Goal: Task Accomplishment & Management: Manage account settings

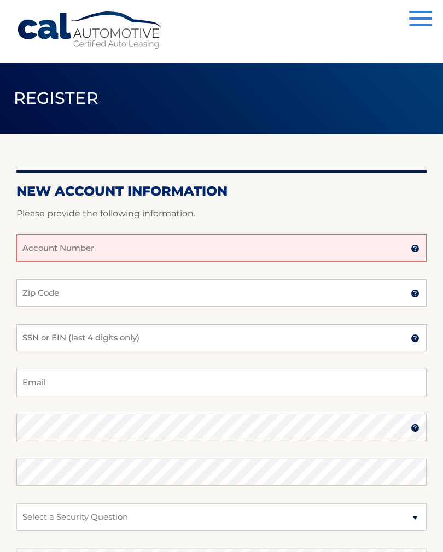
click at [41, 250] on input "Account Number" at bounding box center [221, 248] width 410 height 27
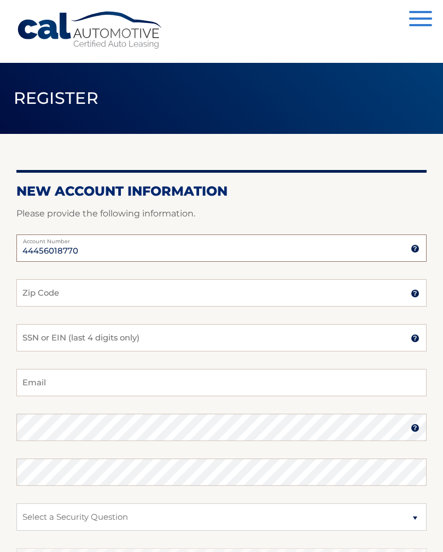
type input "44456018770"
click at [30, 288] on input "Zip Code" at bounding box center [221, 292] width 410 height 27
type input "11795"
click at [34, 335] on input "SSN or EIN (last 4 digits only)" at bounding box center [221, 337] width 410 height 27
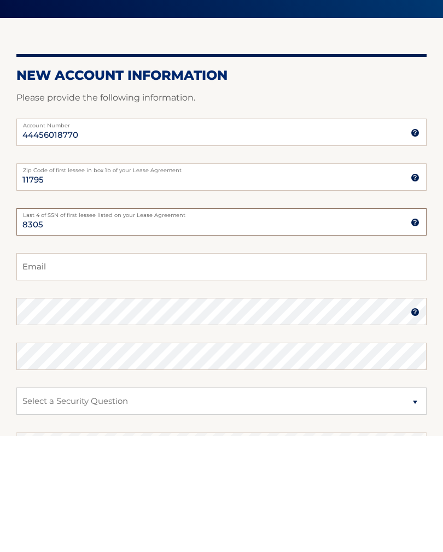
type input "8305"
click at [32, 369] on input "Email" at bounding box center [221, 382] width 410 height 27
type input "kwalsh91957@gmail.com"
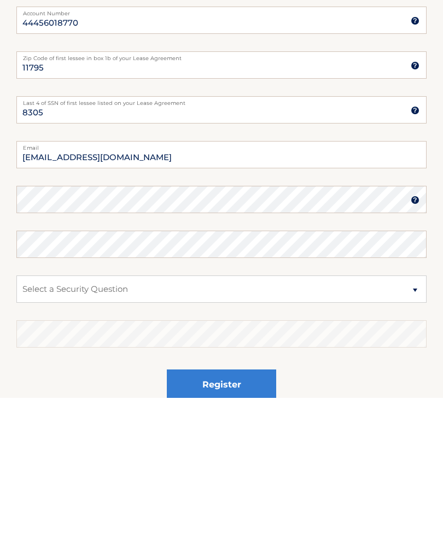
scroll to position [163, 0]
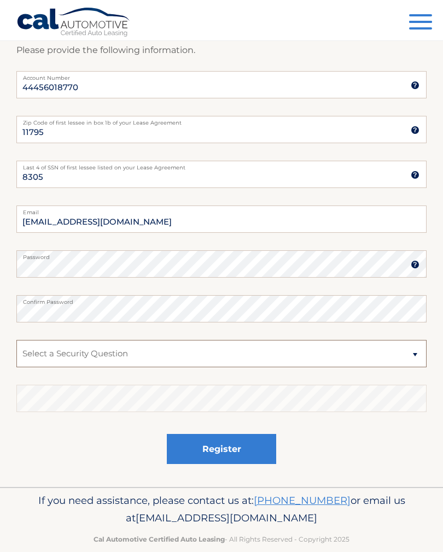
click at [35, 354] on select "Select a Security Question What was the name of your elementary school? What is…" at bounding box center [221, 353] width 410 height 27
select select "2"
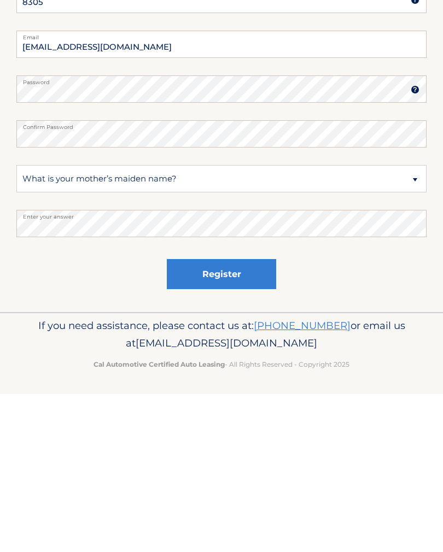
click at [217, 417] on button "Register" at bounding box center [221, 432] width 109 height 30
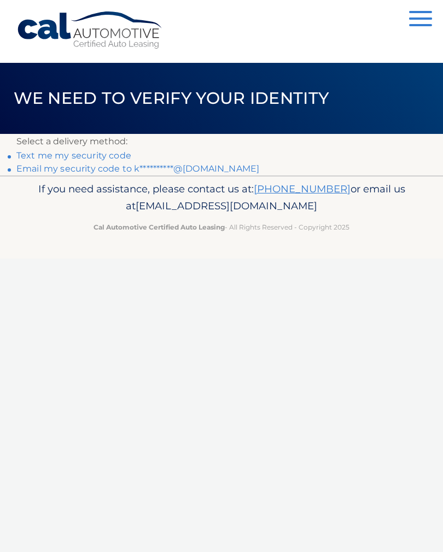
click at [63, 155] on link "Text me my security code" at bounding box center [73, 155] width 115 height 10
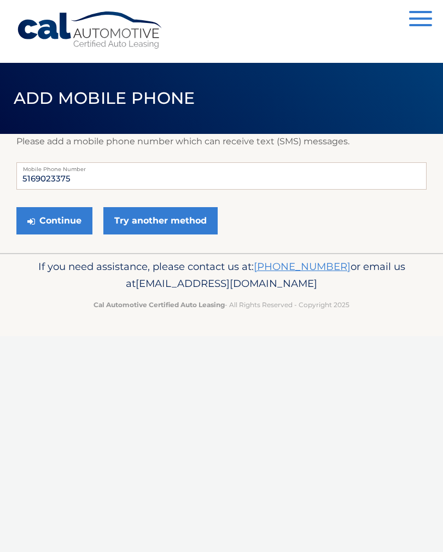
click at [46, 219] on button "Continue" at bounding box center [54, 220] width 76 height 27
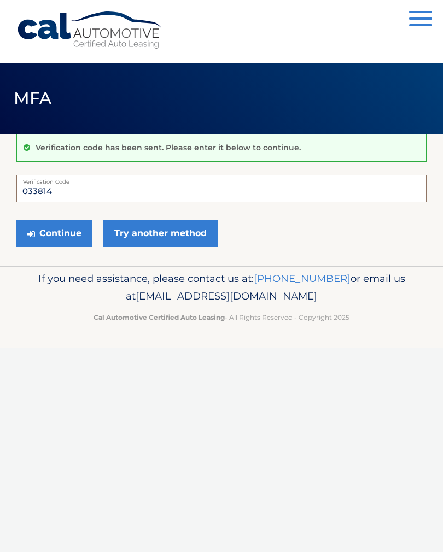
type input "033814"
click at [46, 233] on button "Continue" at bounding box center [54, 233] width 76 height 27
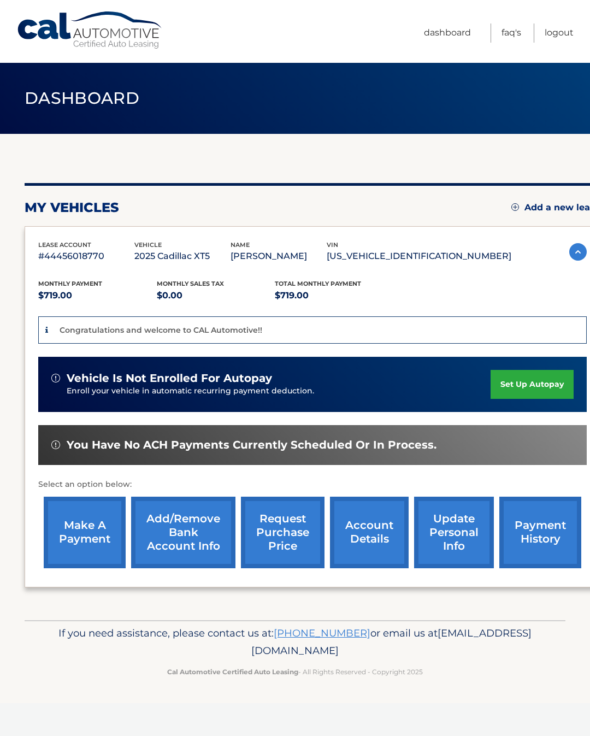
click at [518, 385] on link "set up autopay" at bounding box center [532, 384] width 83 height 29
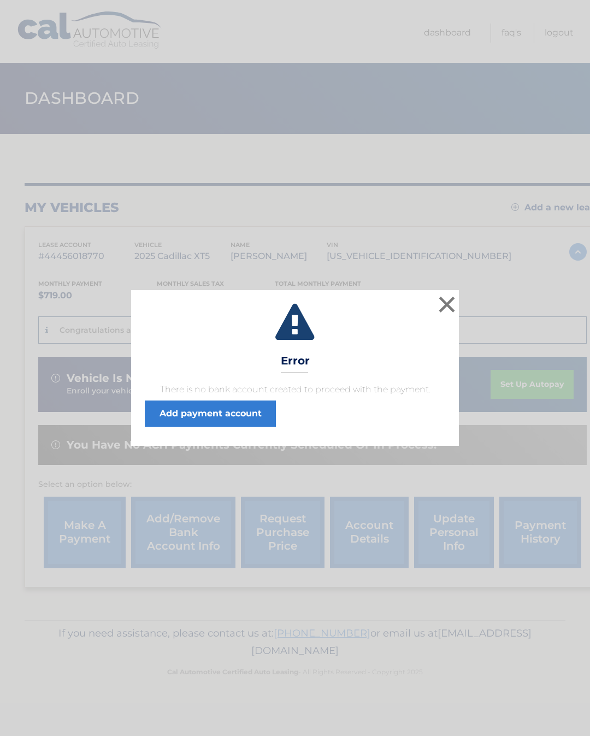
click at [451, 312] on button "×" at bounding box center [447, 305] width 22 height 22
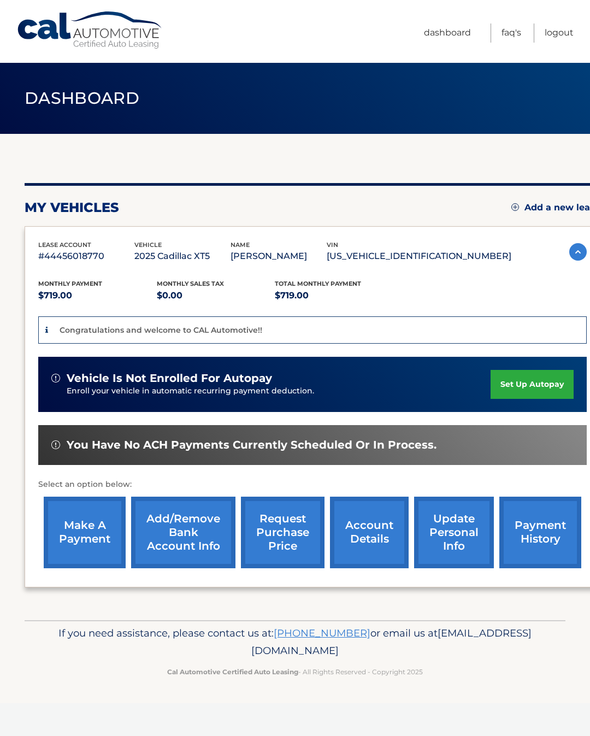
click at [113, 390] on p "Enroll your vehicle in automatic recurring payment deduction." at bounding box center [279, 391] width 424 height 12
click at [522, 381] on link "set up autopay" at bounding box center [532, 384] width 83 height 29
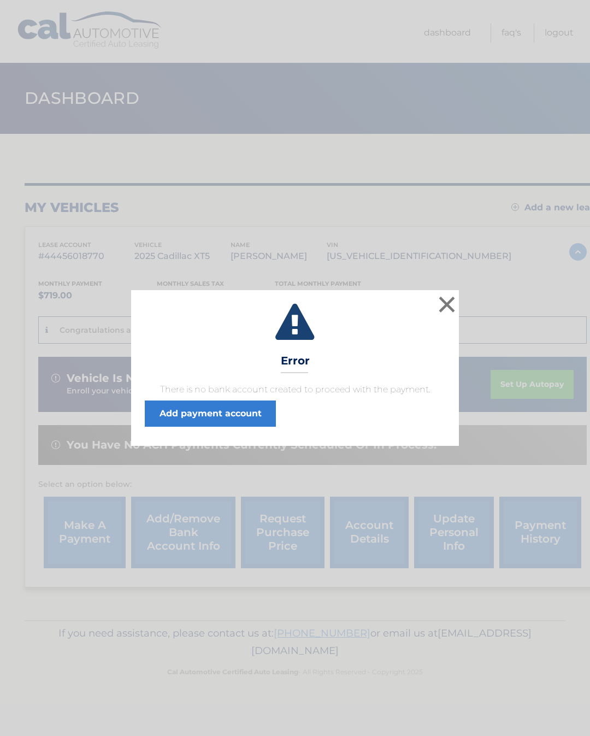
click at [179, 414] on link "Add payment account" at bounding box center [210, 414] width 131 height 26
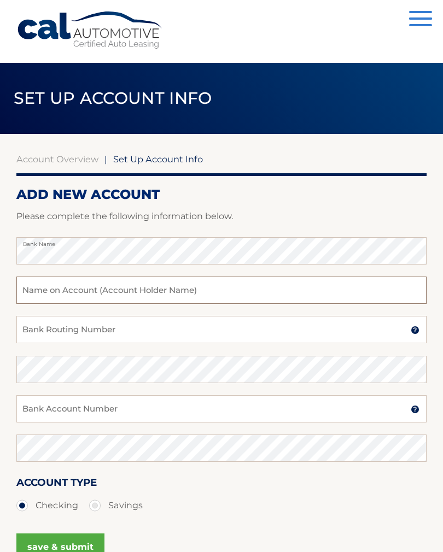
click at [40, 286] on input "text" at bounding box center [221, 290] width 410 height 27
type input "[PERSON_NAME]"
click at [34, 326] on input "Bank Routing Number" at bounding box center [221, 329] width 410 height 27
type input "021000021"
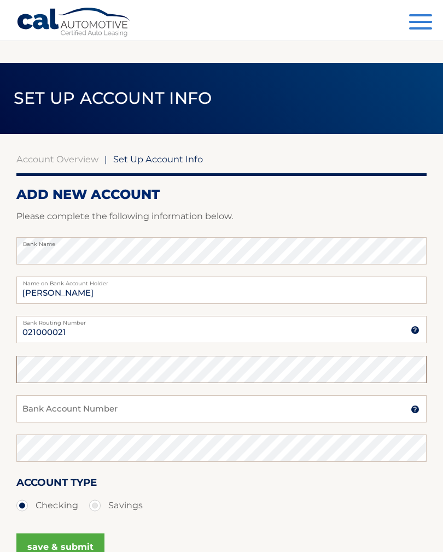
scroll to position [5, 0]
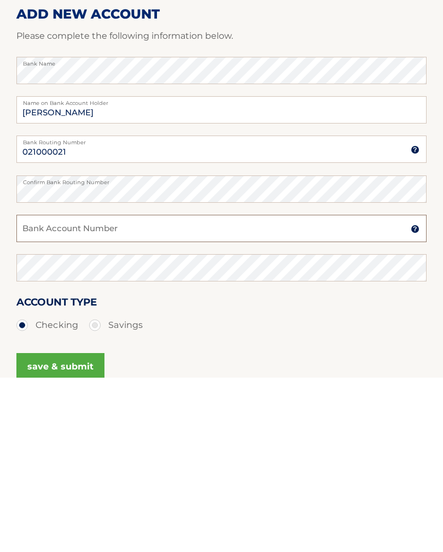
click at [32, 390] on input "Bank Account Number" at bounding box center [221, 403] width 410 height 27
type input "822314703"
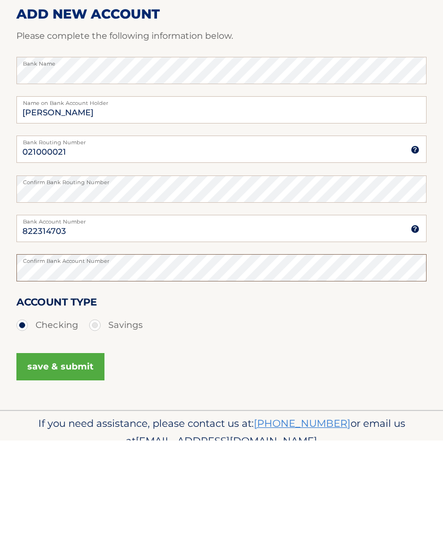
scroll to position [69, 0]
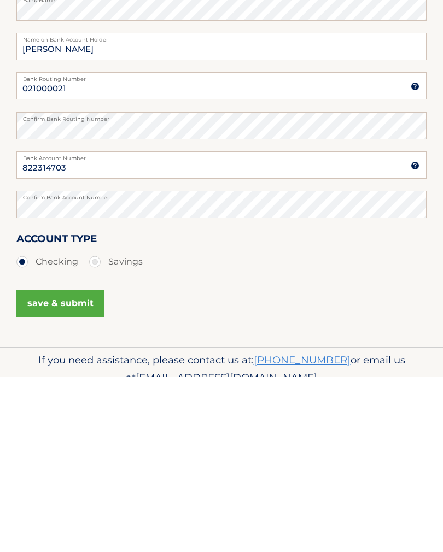
click at [50, 465] on button "save & submit" at bounding box center [60, 478] width 88 height 27
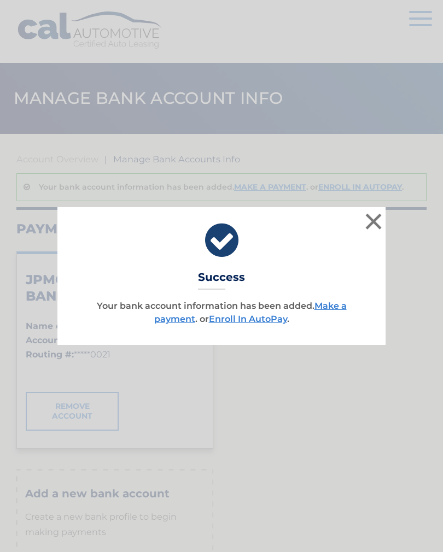
click at [255, 315] on link "Enroll In AutoPay" at bounding box center [248, 319] width 78 height 10
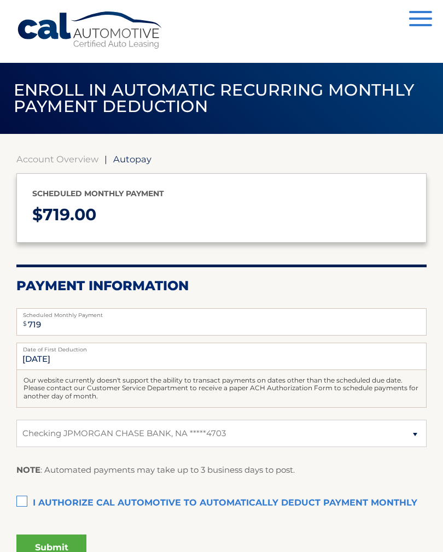
select select "OWVjZDlmOTktZWU0ZS00MjA4LTk1ZGMtNTNjMTQ0OTRlN2Y0"
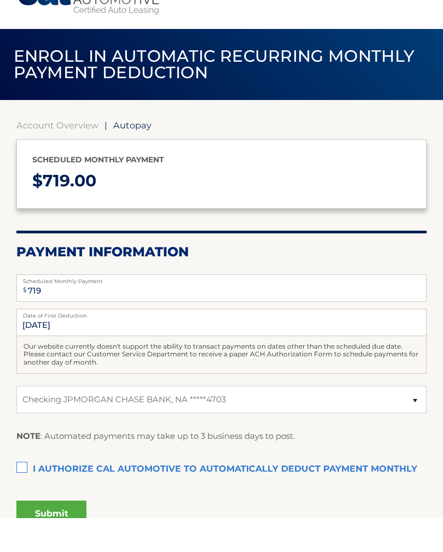
scroll to position [87, 0]
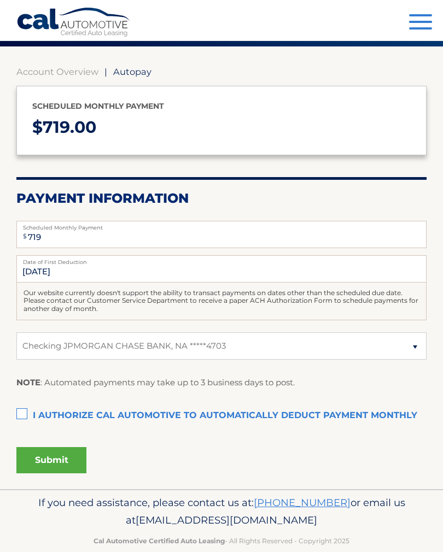
click at [26, 411] on label "I authorize cal automotive to automatically deduct payment monthly This checkbo…" at bounding box center [221, 416] width 410 height 22
click at [0, 0] on input "I authorize cal automotive to automatically deduct payment monthly This checkbo…" at bounding box center [0, 0] width 0 height 0
click at [43, 454] on button "Submit" at bounding box center [51, 460] width 70 height 26
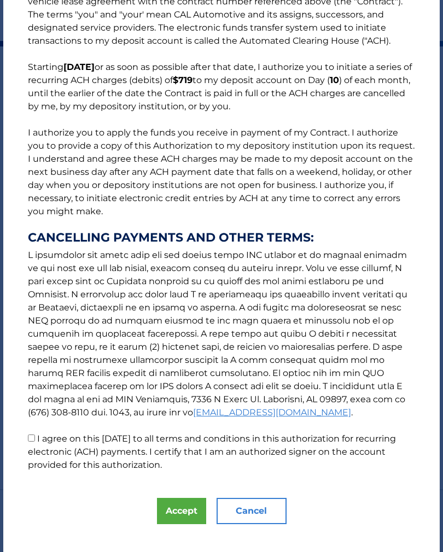
scroll to position [52, 0]
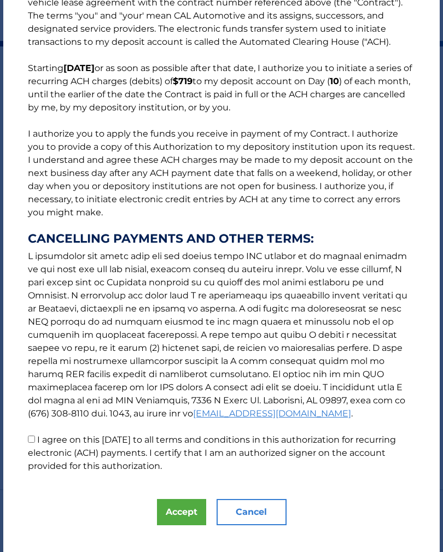
click at [32, 436] on input "I agree on this 09/26/2025 to all terms and conditions in this authorization fo…" at bounding box center [31, 439] width 7 height 7
checkbox input "true"
click at [178, 505] on button "Accept" at bounding box center [181, 512] width 49 height 26
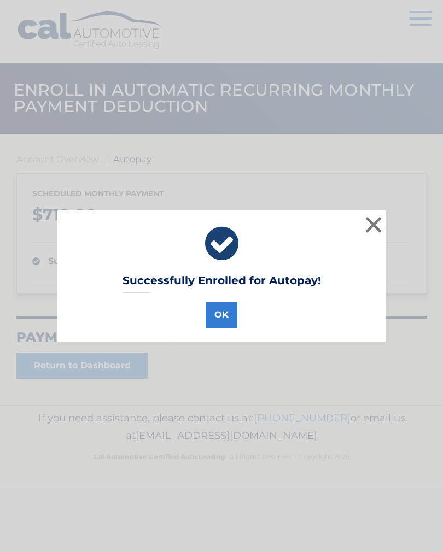
click at [224, 312] on button "OK" at bounding box center [222, 315] width 32 height 26
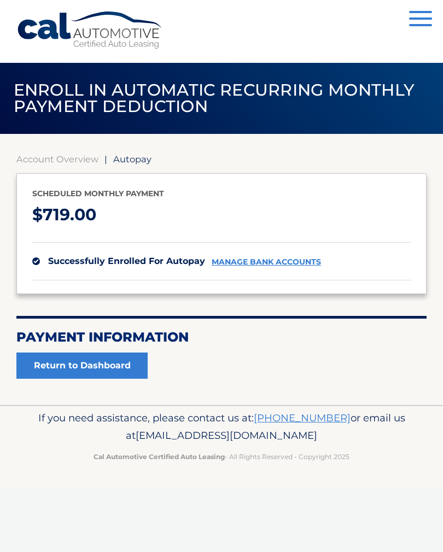
click at [78, 358] on link "Return to Dashboard" at bounding box center [81, 366] width 131 height 26
